Goal: Task Accomplishment & Management: Use online tool/utility

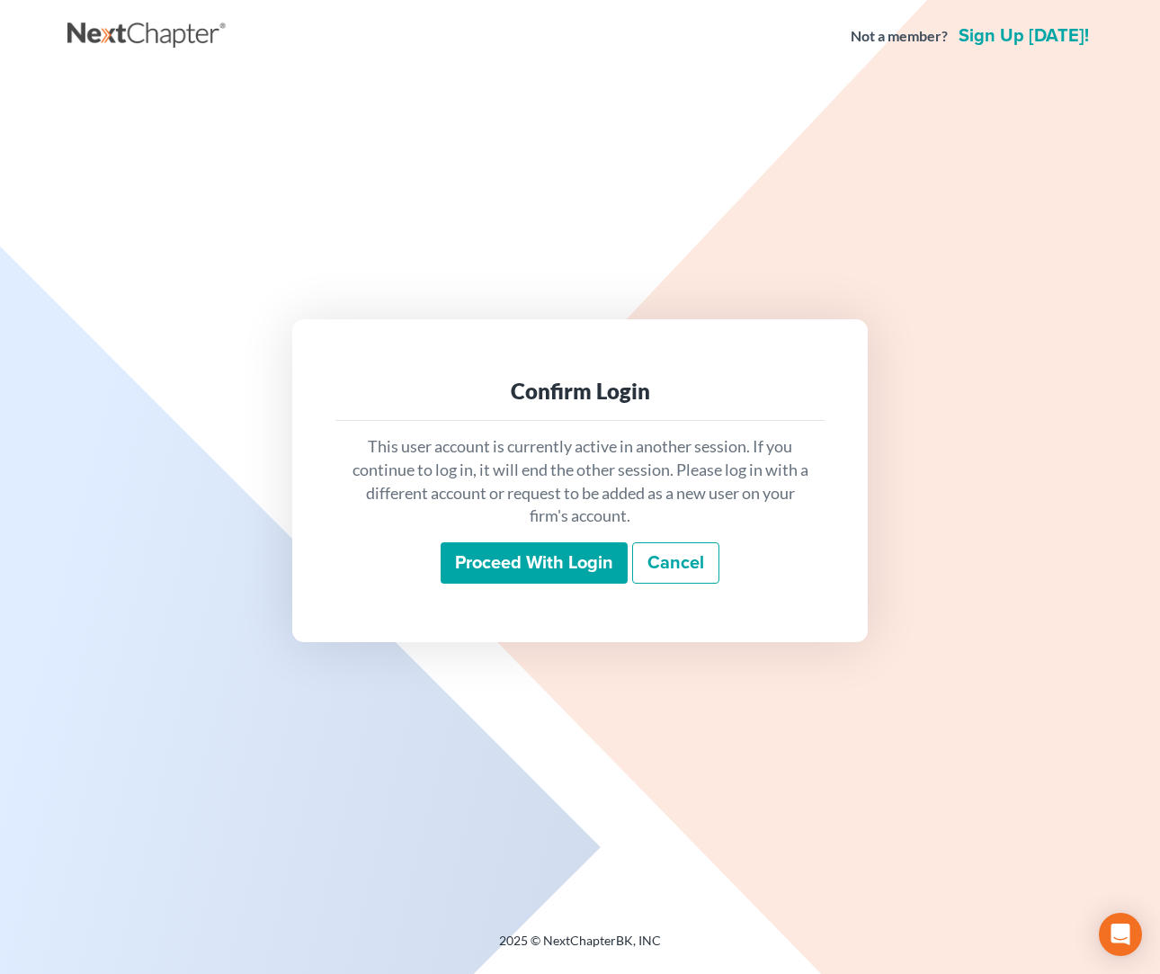
click at [541, 568] on input "Proceed with login" at bounding box center [534, 562] width 187 height 41
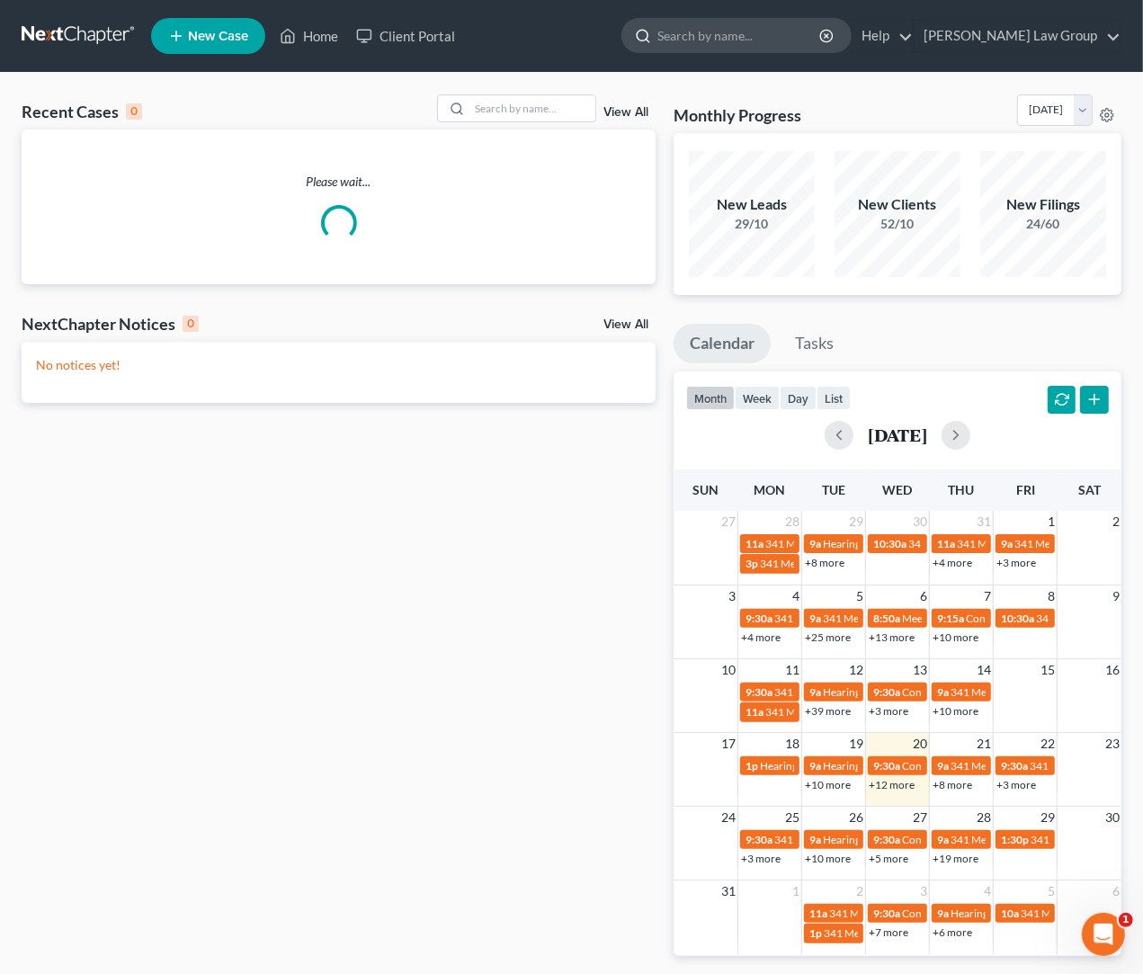
click at [822, 34] on input "search" at bounding box center [740, 35] width 165 height 33
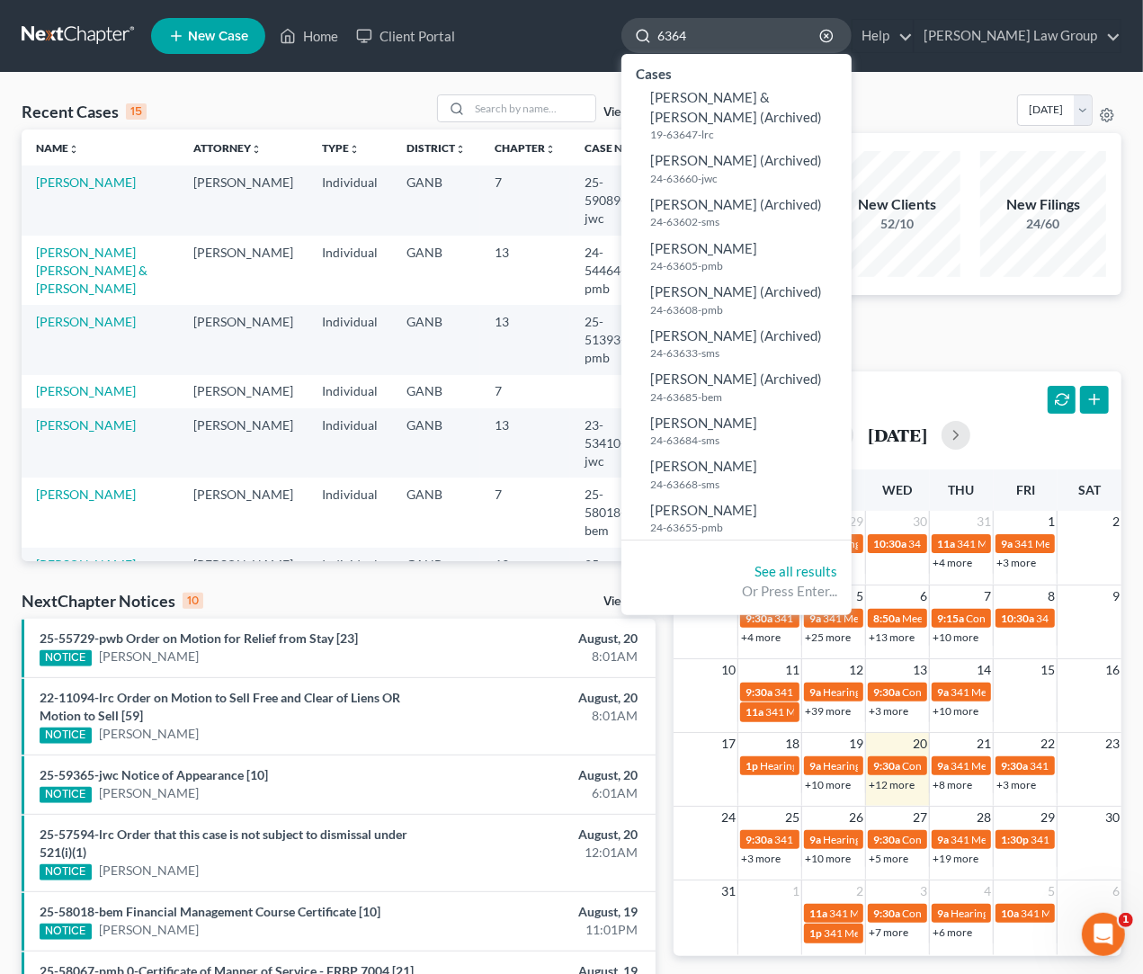
type input "63640"
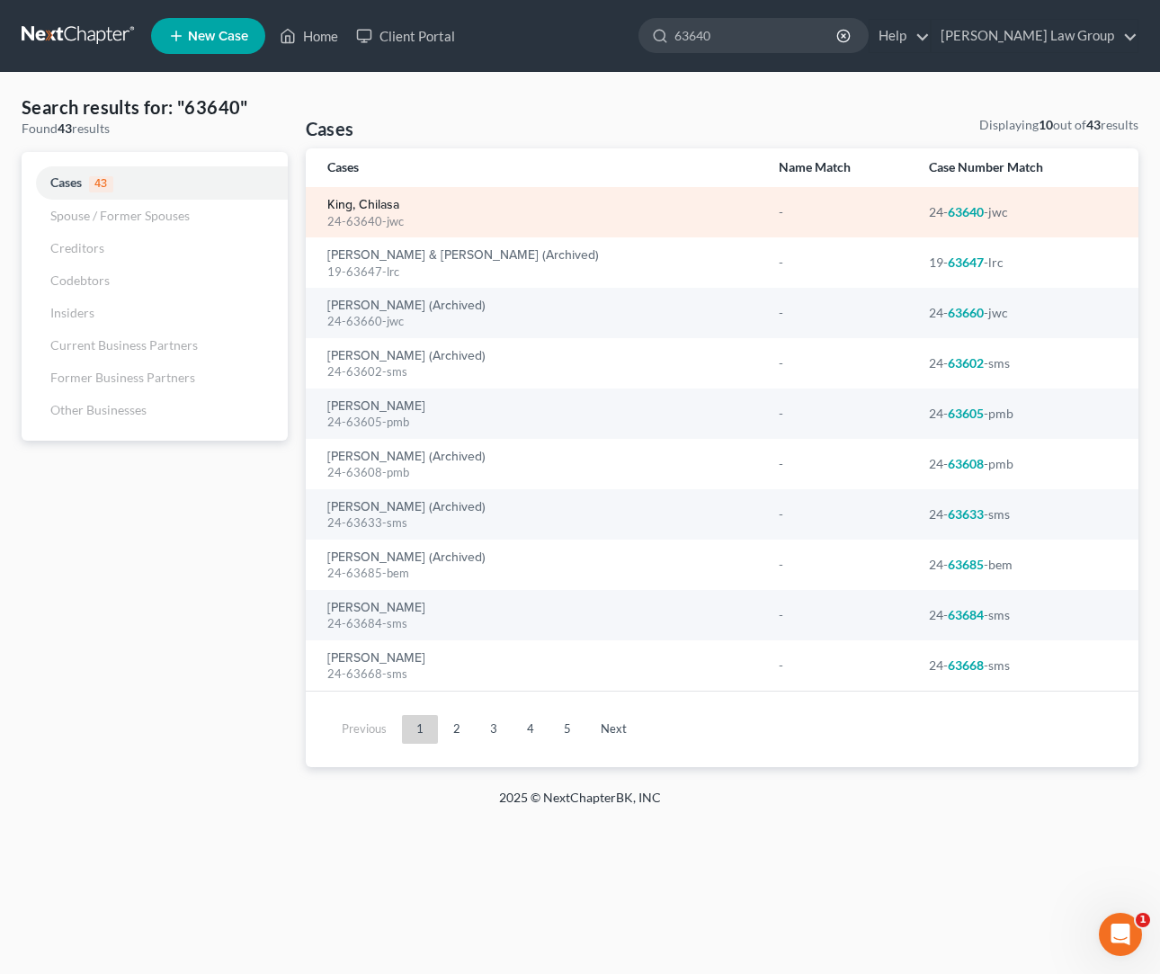
click at [394, 203] on link "King, Chilasa" at bounding box center [363, 205] width 72 height 13
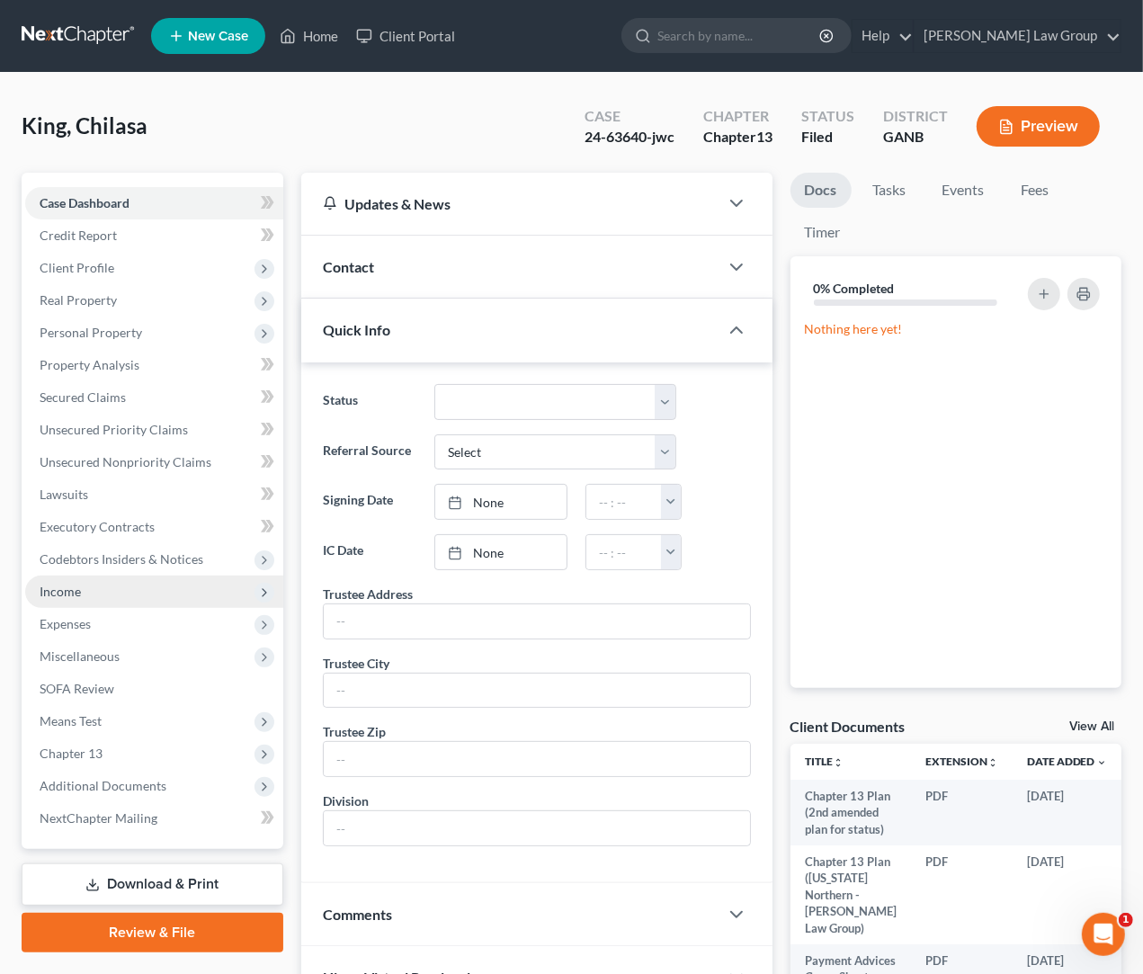
click at [115, 595] on span "Income" at bounding box center [154, 592] width 258 height 32
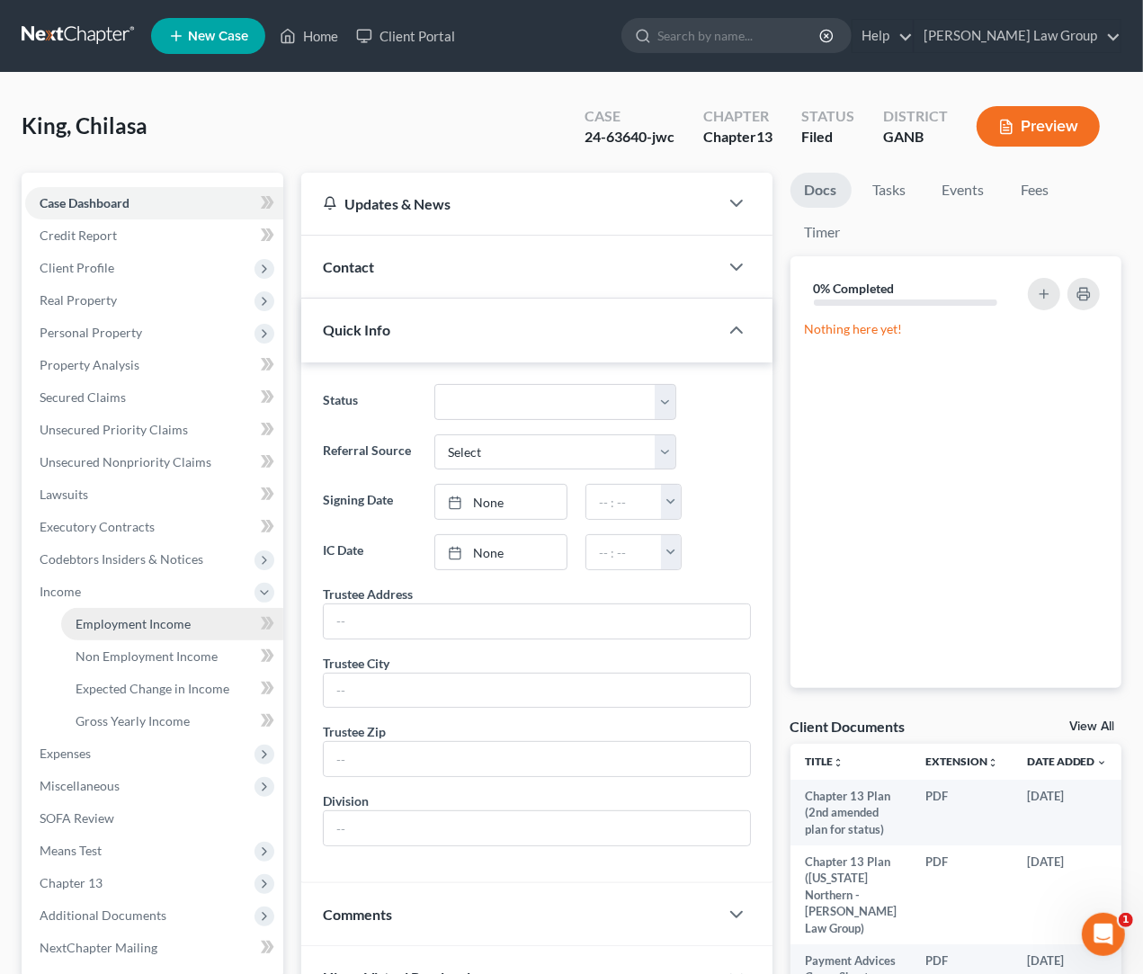
click at [116, 629] on span "Employment Income" at bounding box center [133, 623] width 115 height 15
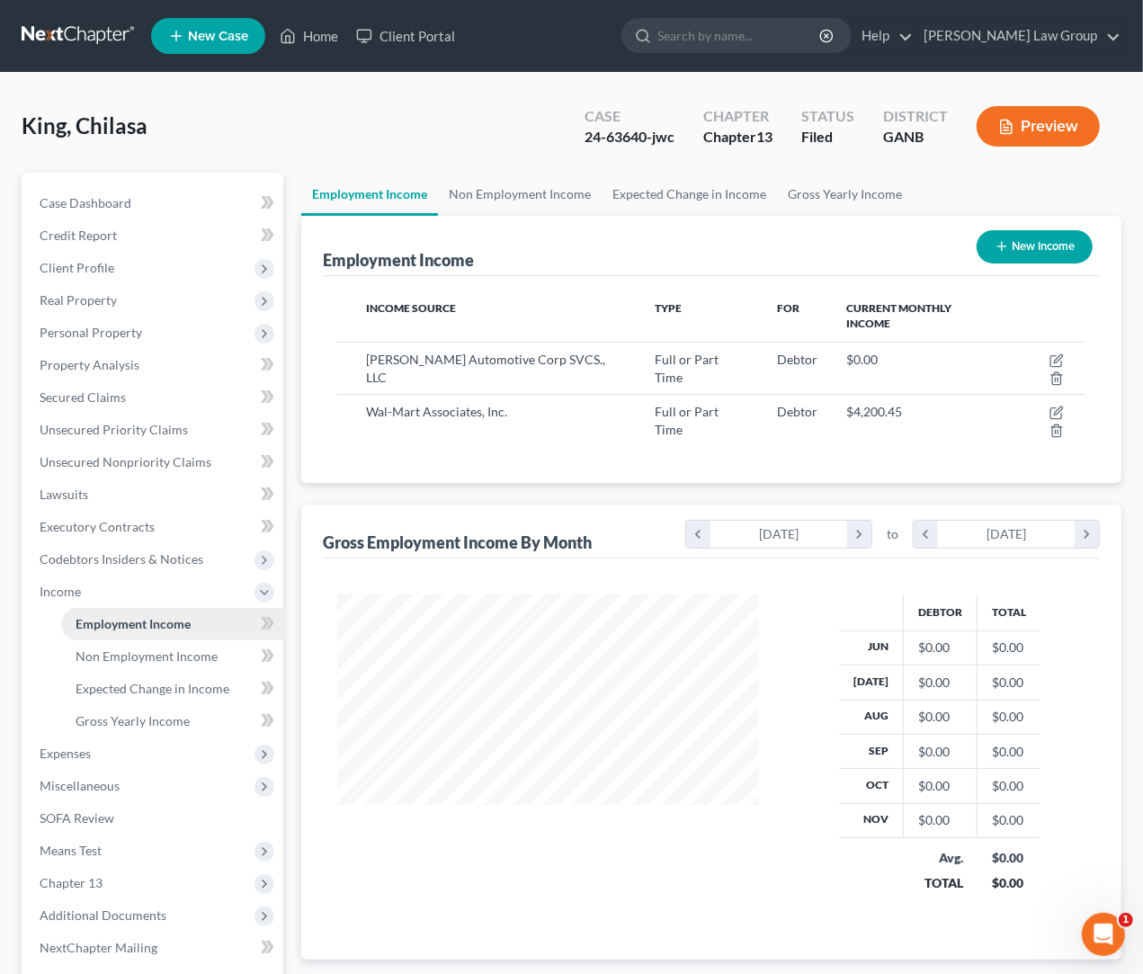
scroll to position [325, 457]
click at [126, 651] on span "Non Employment Income" at bounding box center [147, 656] width 142 height 15
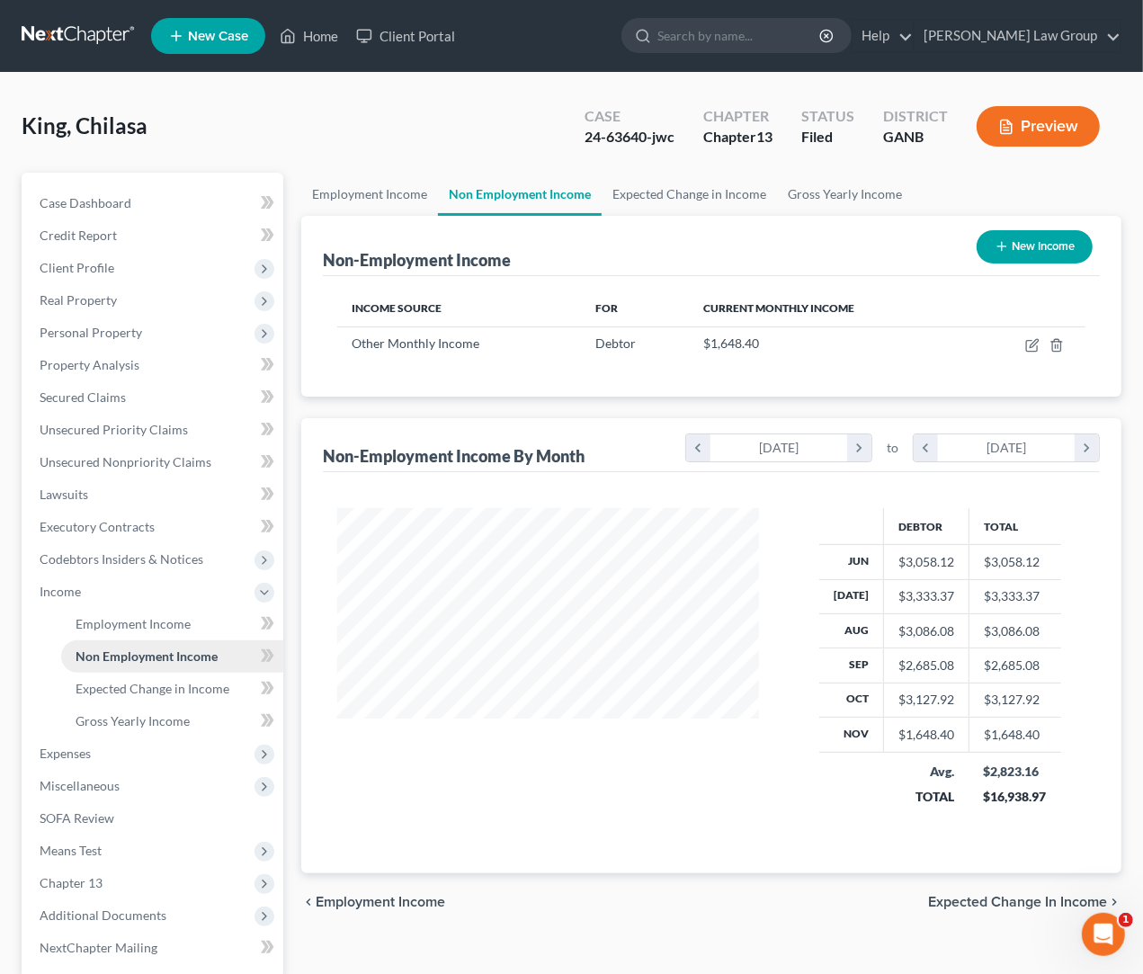
scroll to position [325, 457]
click at [131, 631] on span "Employment Income" at bounding box center [133, 623] width 115 height 15
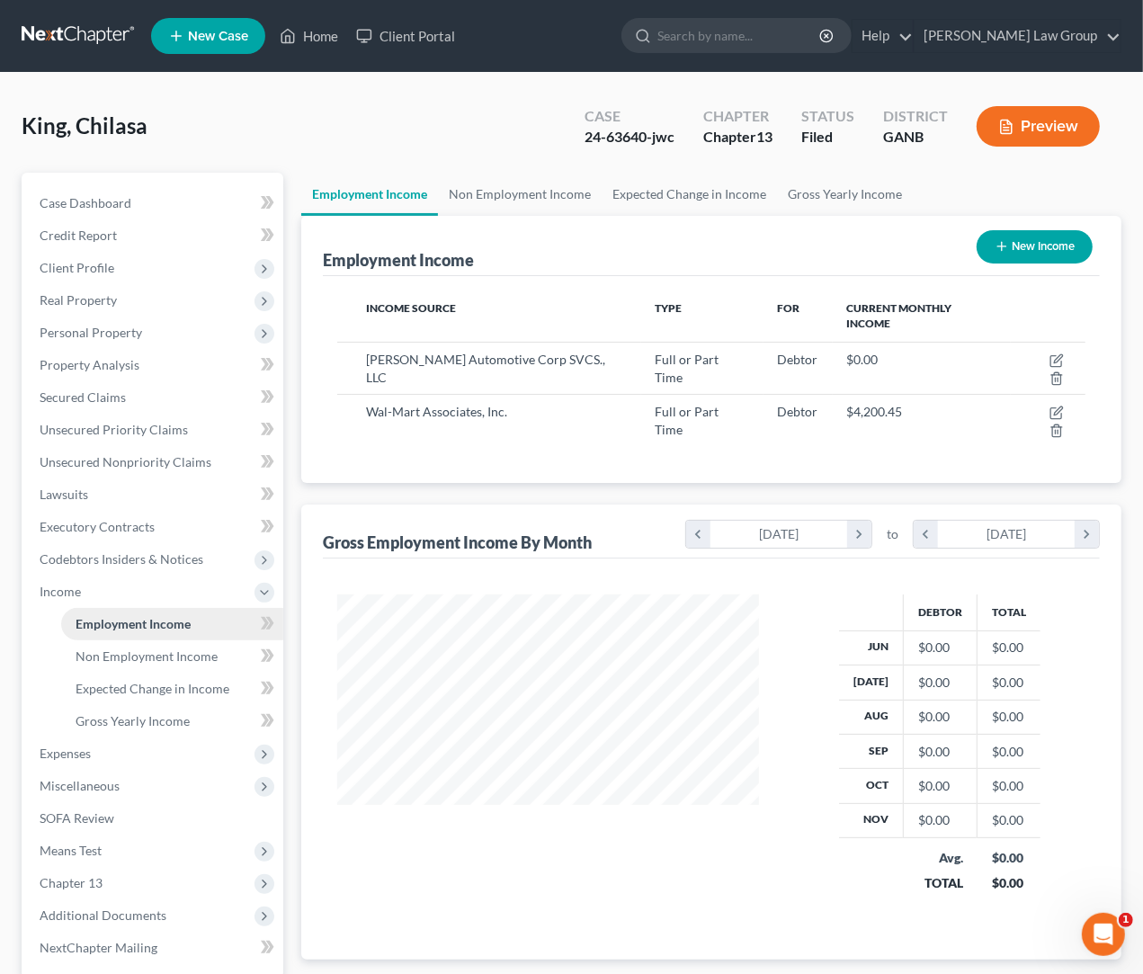
scroll to position [325, 457]
click at [764, 36] on input "search" at bounding box center [740, 35] width 165 height 33
type input "corder"
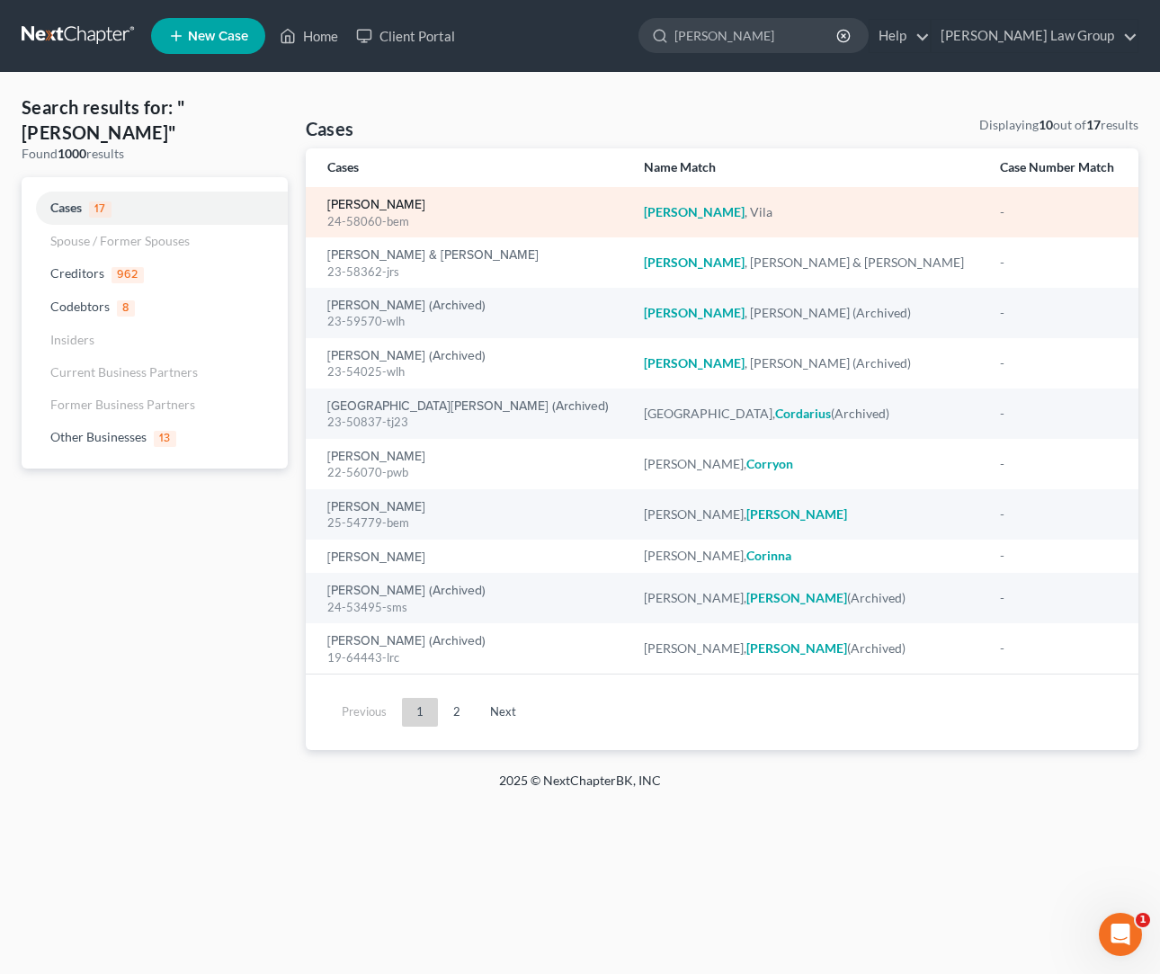
click at [361, 205] on link "Corder, Vila" at bounding box center [376, 205] width 98 height 13
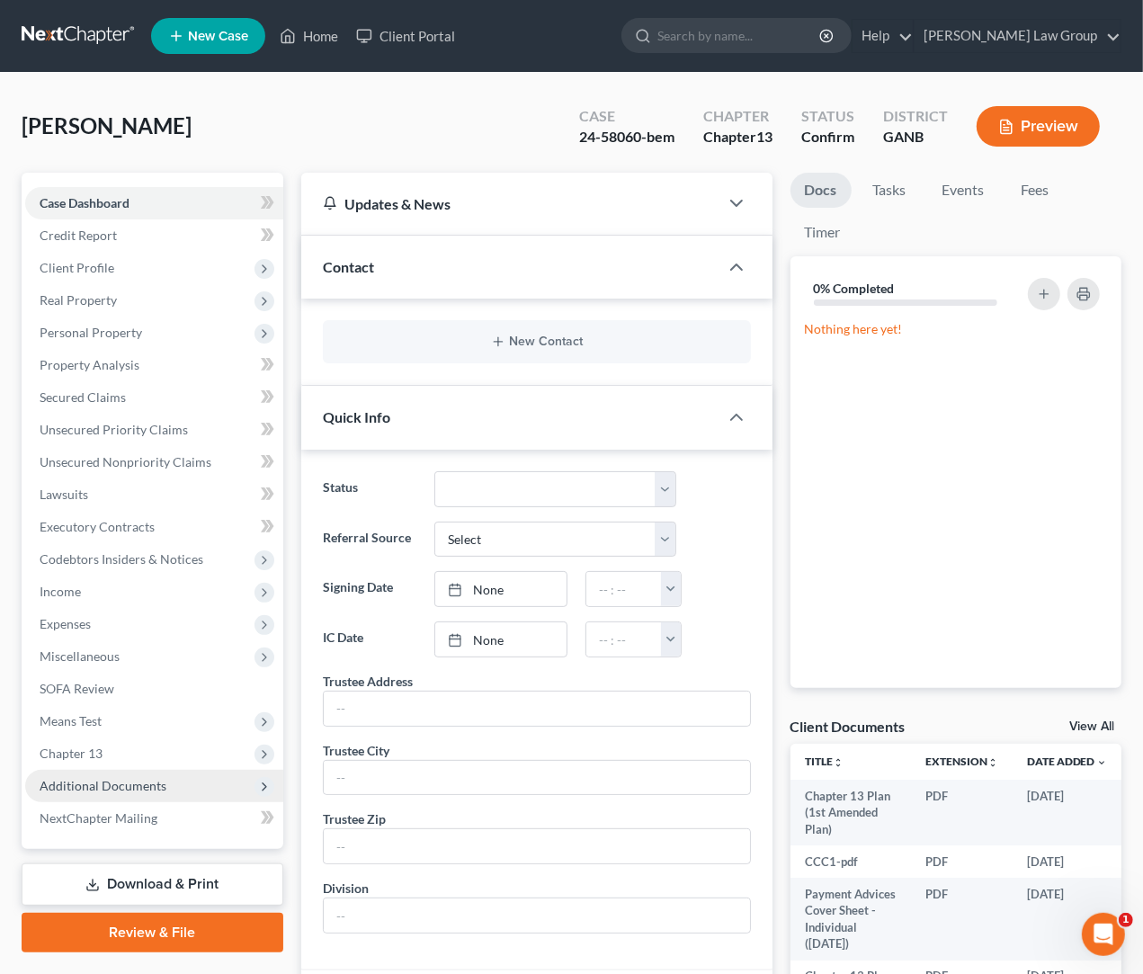
click at [165, 773] on span "Additional Documents" at bounding box center [154, 786] width 258 height 32
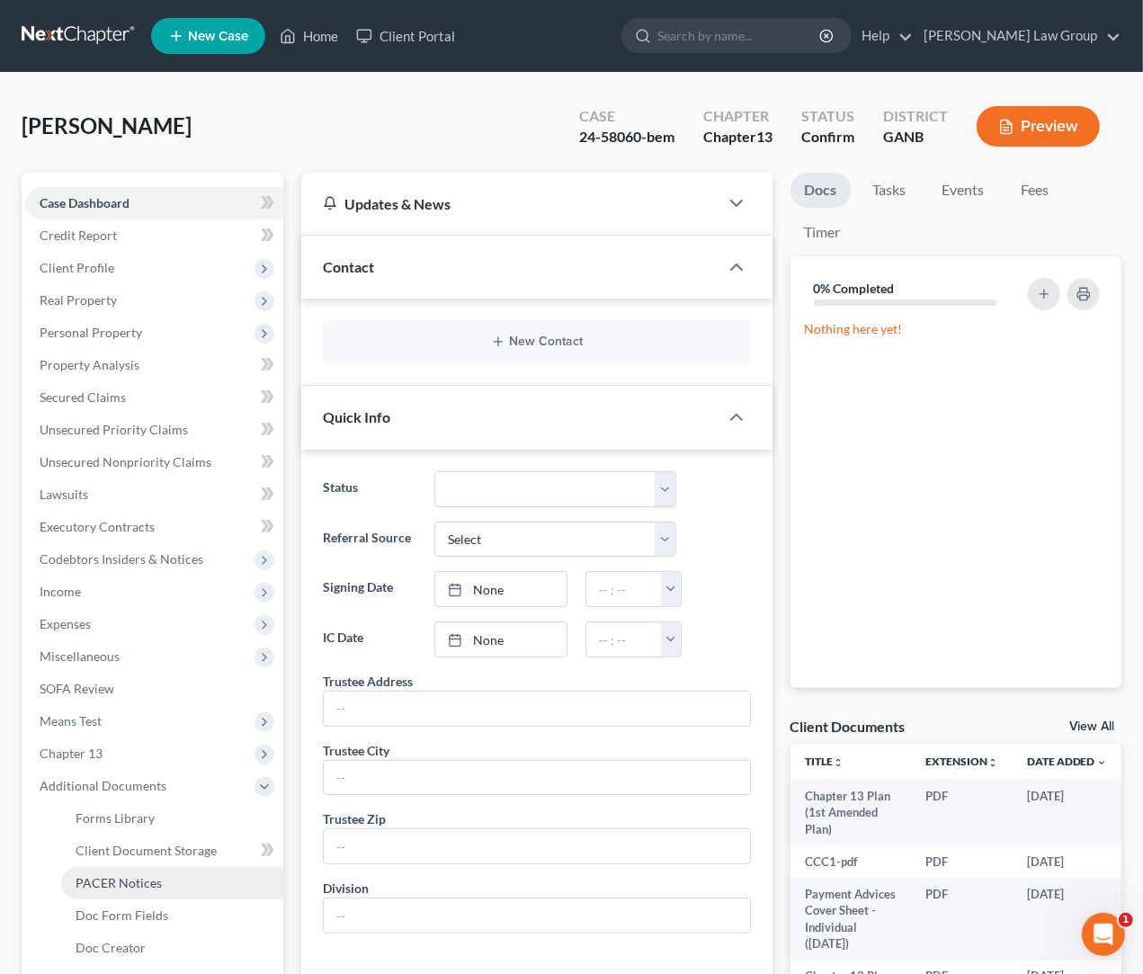
click at [184, 873] on link "PACER Notices" at bounding box center [172, 883] width 222 height 32
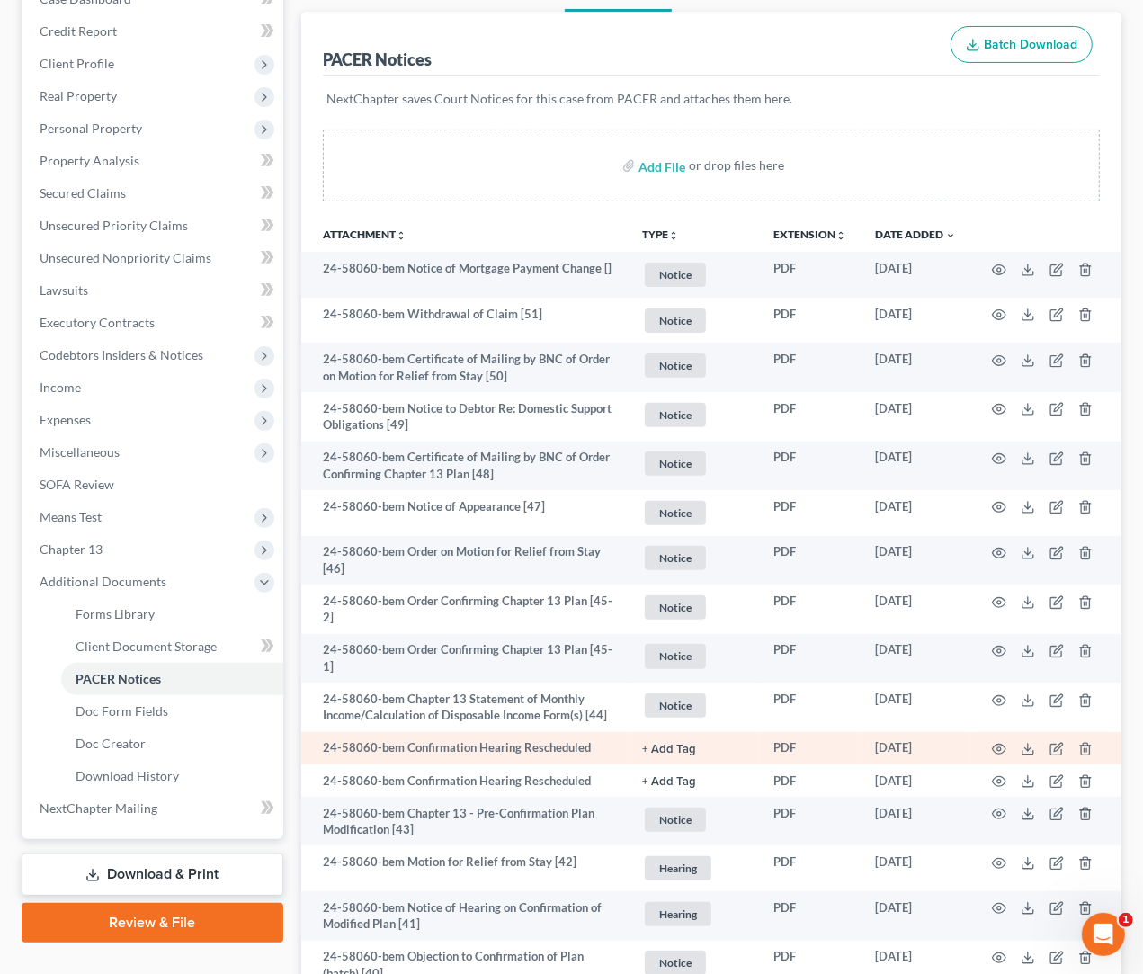
scroll to position [220, 0]
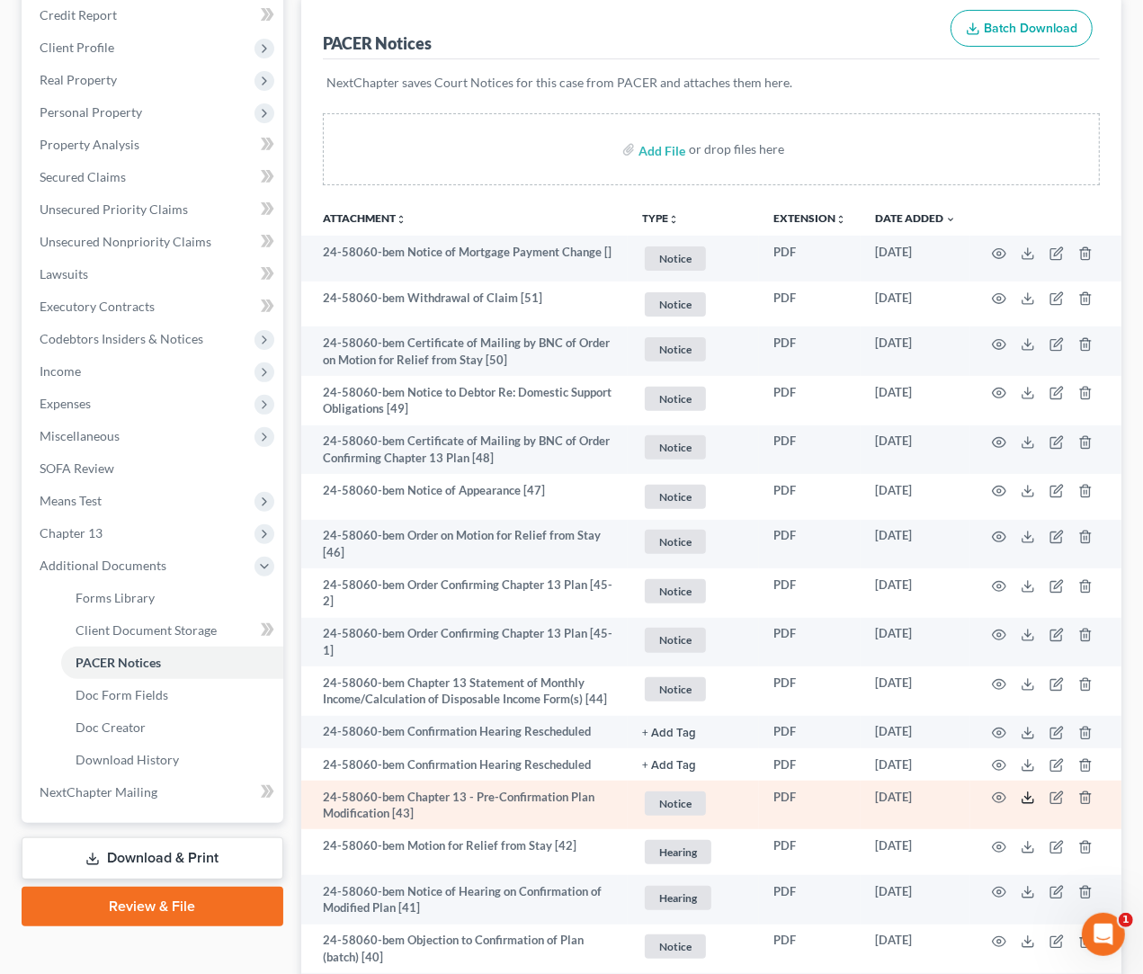
click at [1026, 801] on icon at bounding box center [1028, 798] width 14 height 14
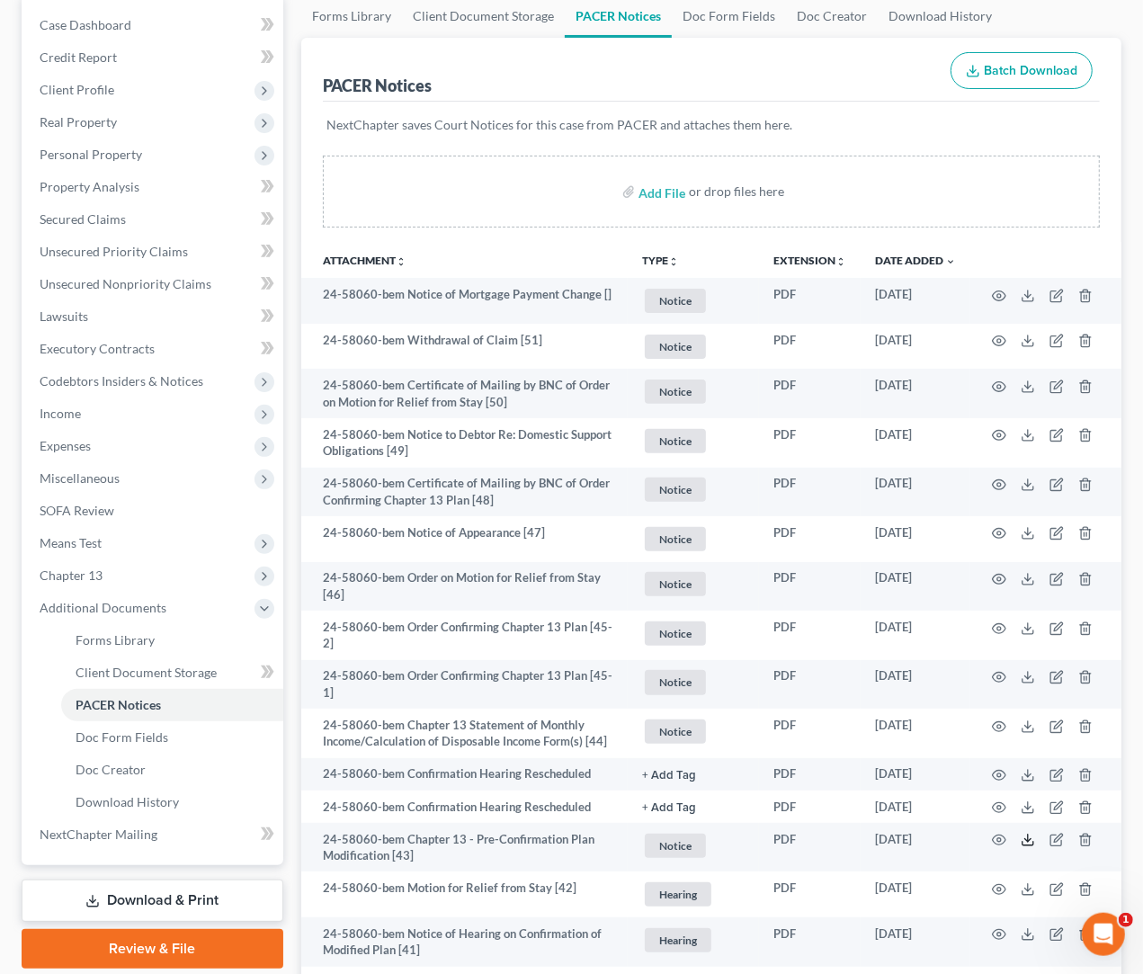
scroll to position [31, 0]
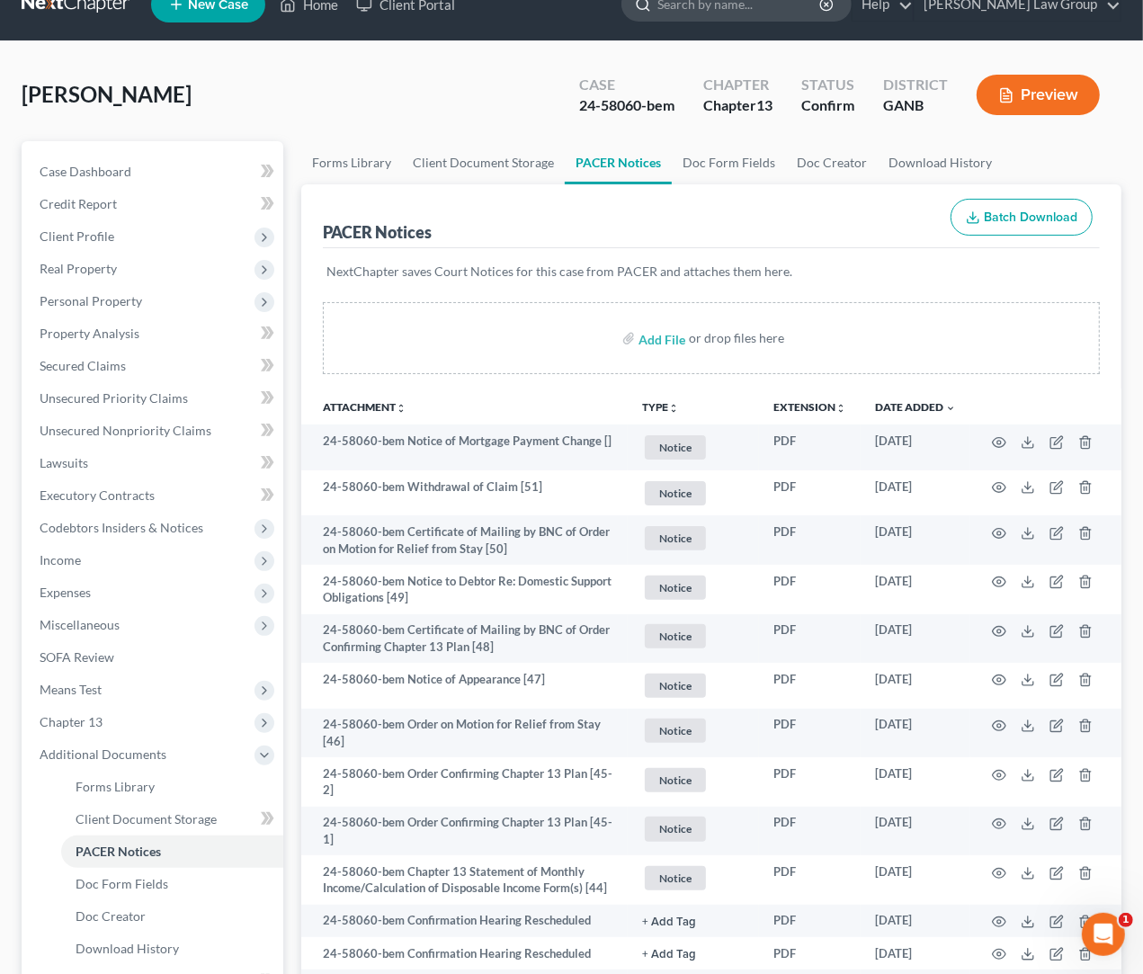
click at [788, 17] on input "search" at bounding box center [740, 3] width 165 height 33
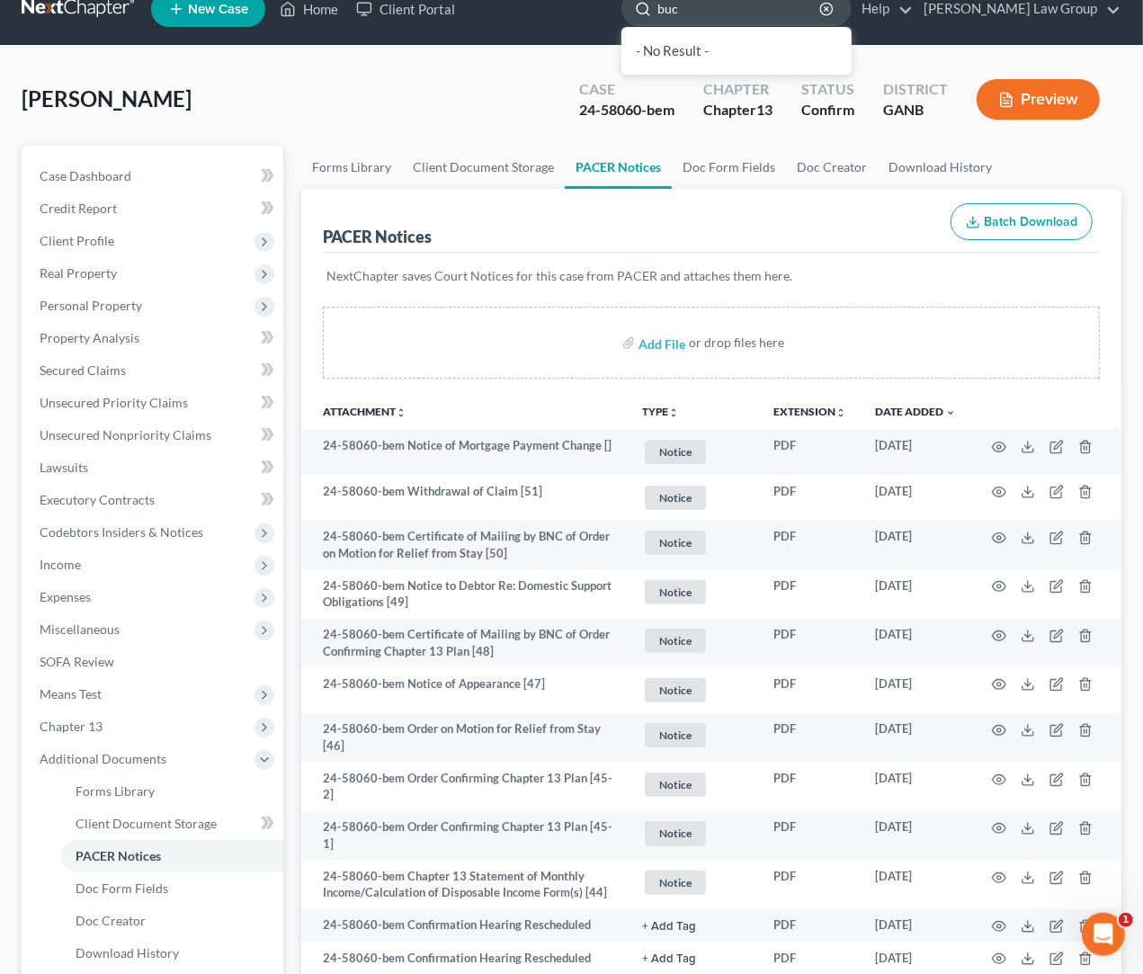
type input "buck"
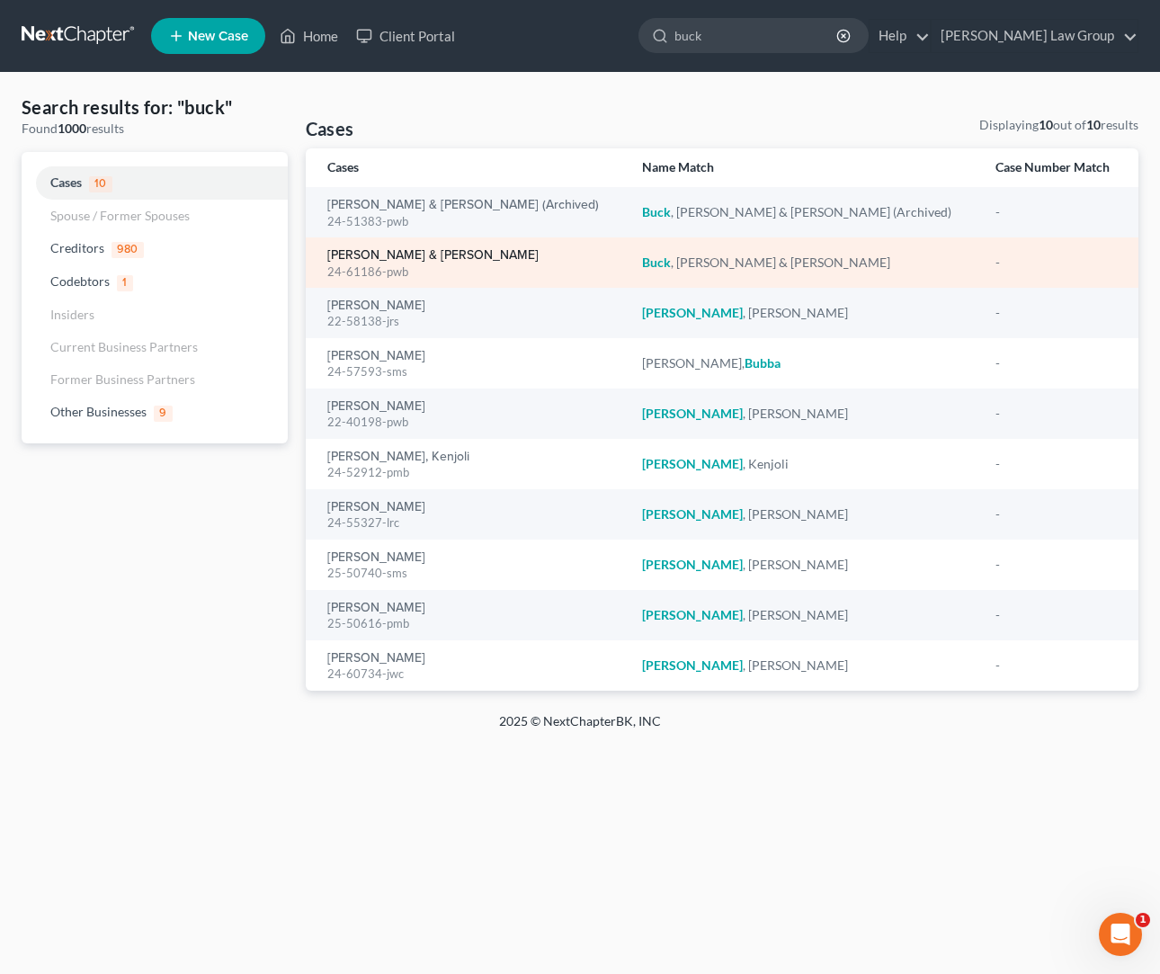
click at [453, 262] on link "Buck, Michael & Daphne" at bounding box center [432, 255] width 211 height 13
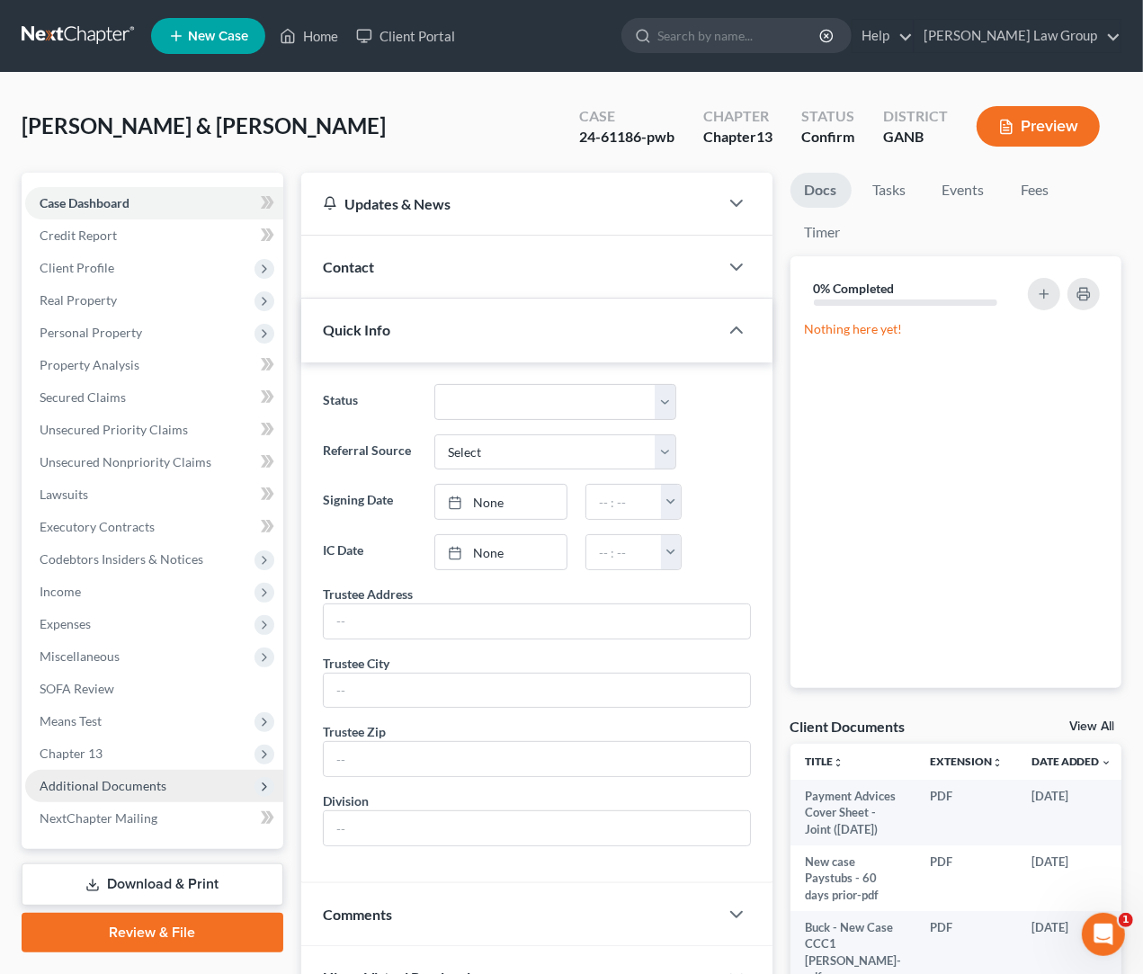
click at [163, 781] on span "Additional Documents" at bounding box center [154, 786] width 258 height 32
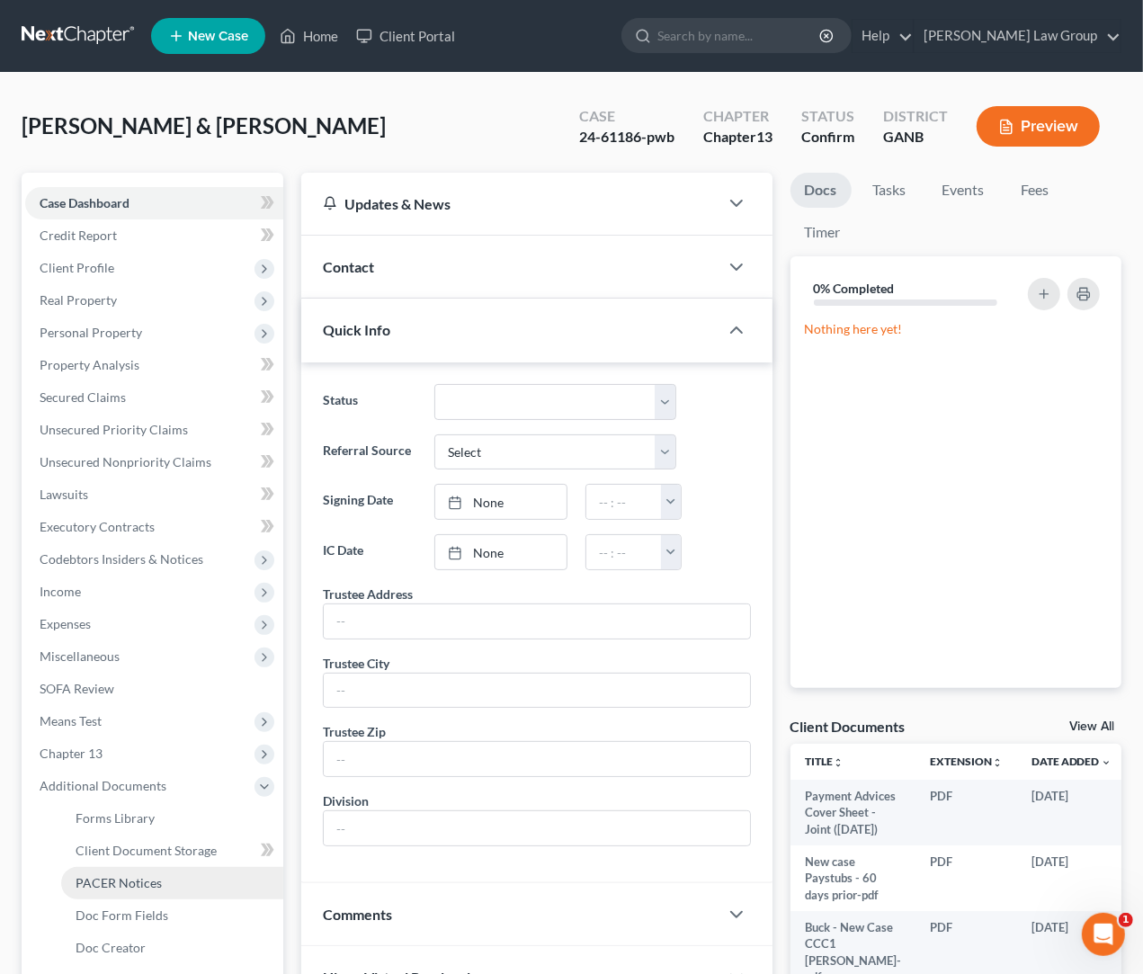
click at [208, 878] on link "PACER Notices" at bounding box center [172, 883] width 222 height 32
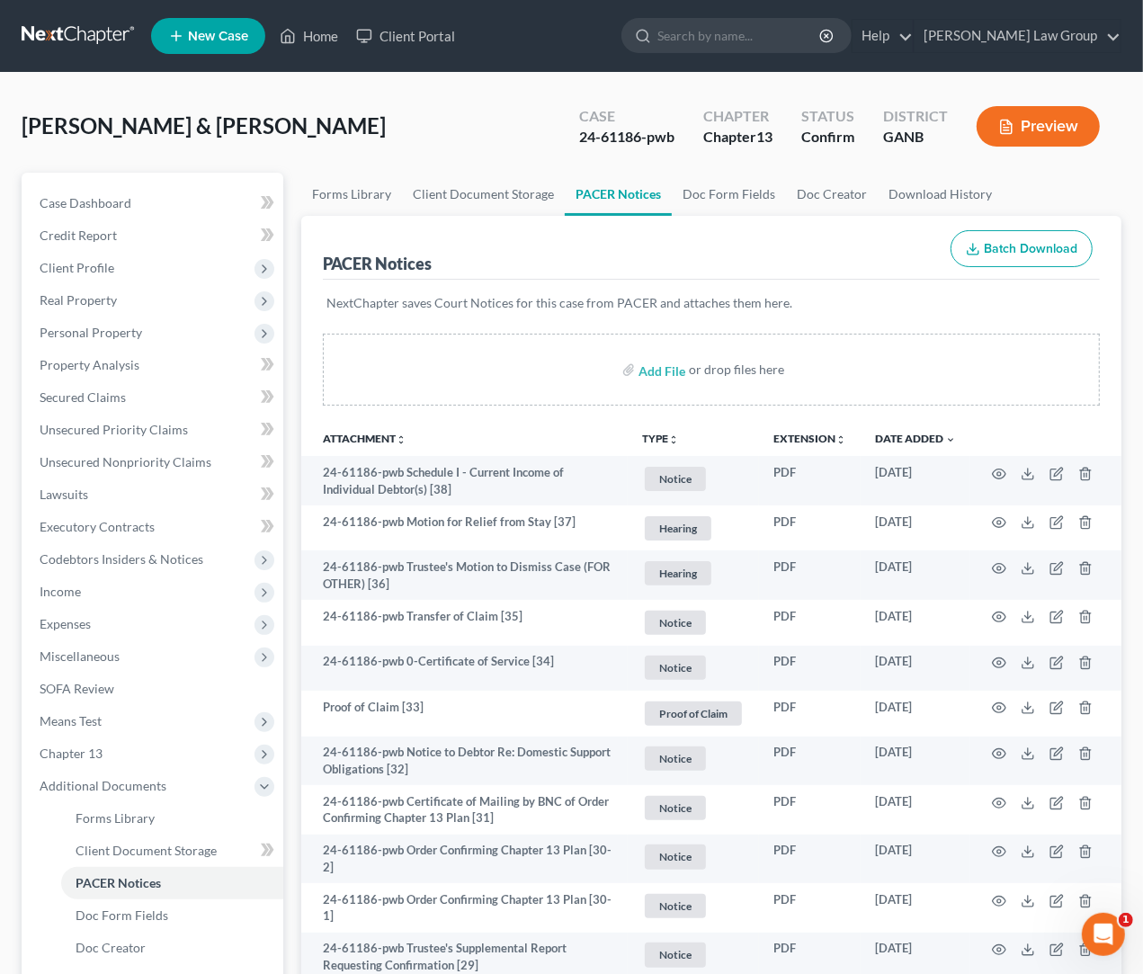
click at [332, 130] on div "Buck, Michael & Daphne Upgraded Case 24-61186-pwb Chapter Chapter 13 Status Con…" at bounding box center [572, 133] width 1100 height 78
